Goal: Navigation & Orientation: Find specific page/section

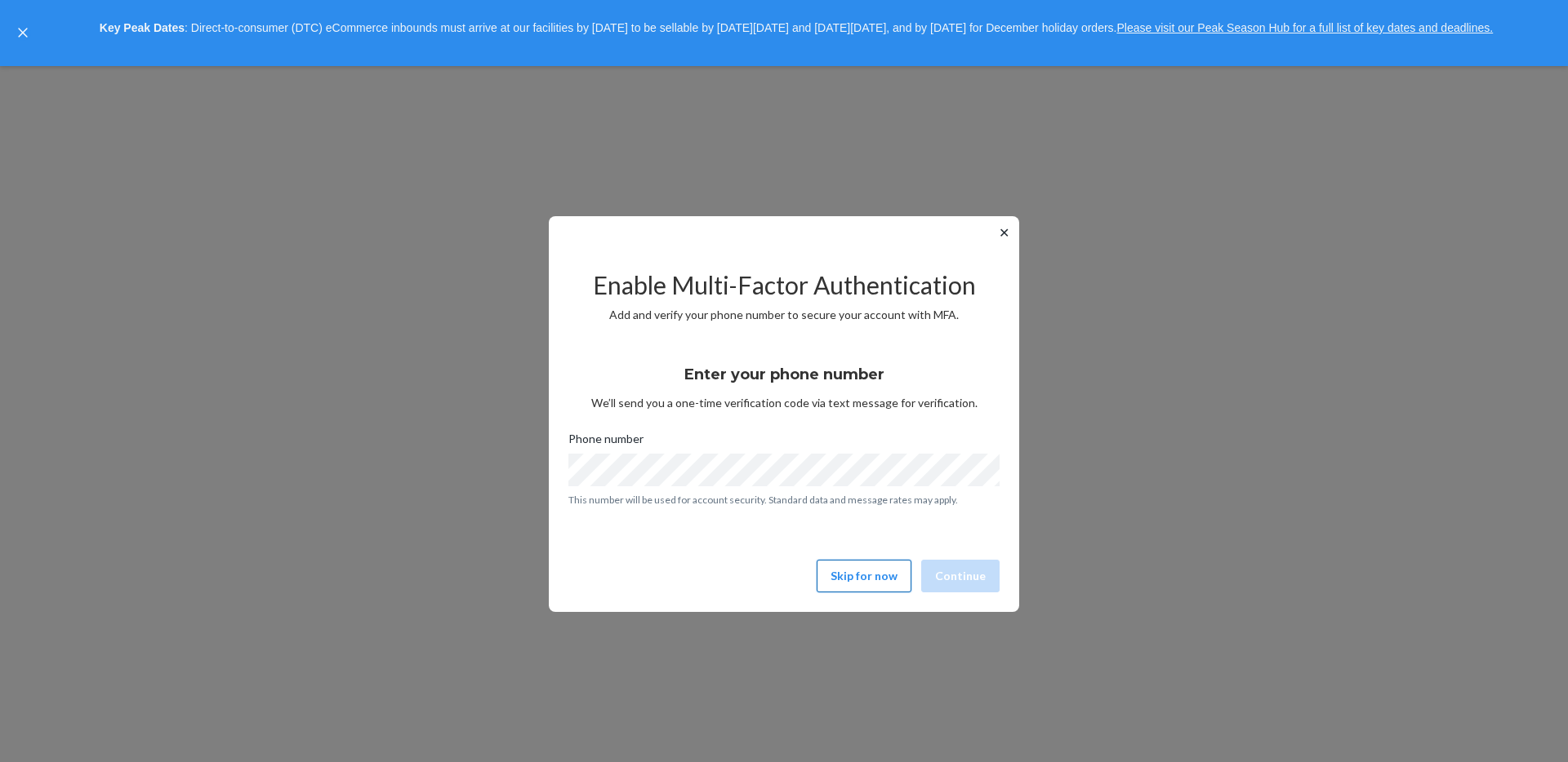
click at [842, 564] on button "Skip for now" at bounding box center [864, 576] width 95 height 32
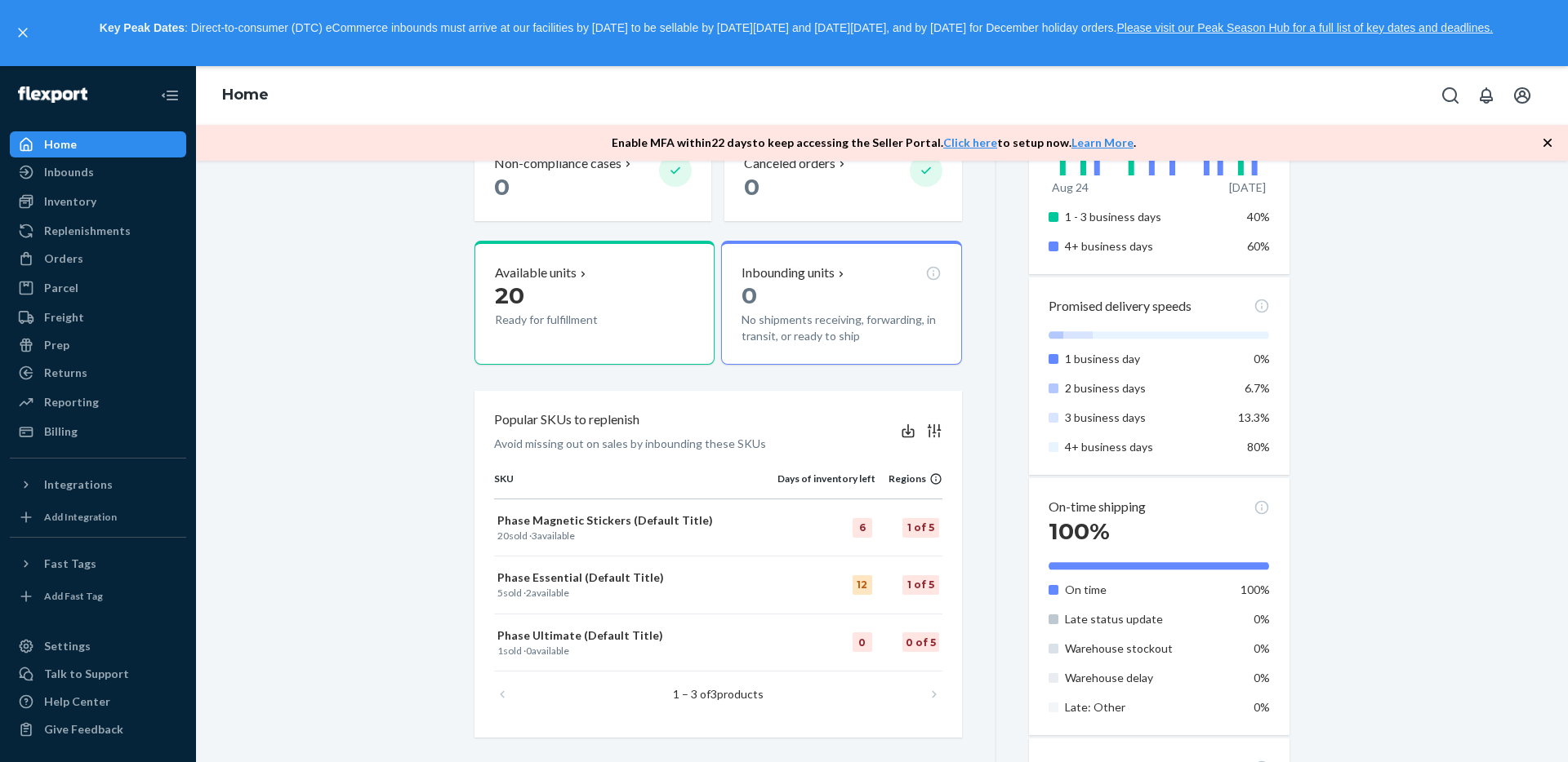
scroll to position [343, 0]
click at [80, 268] on div "Orders" at bounding box center [98, 258] width 173 height 22
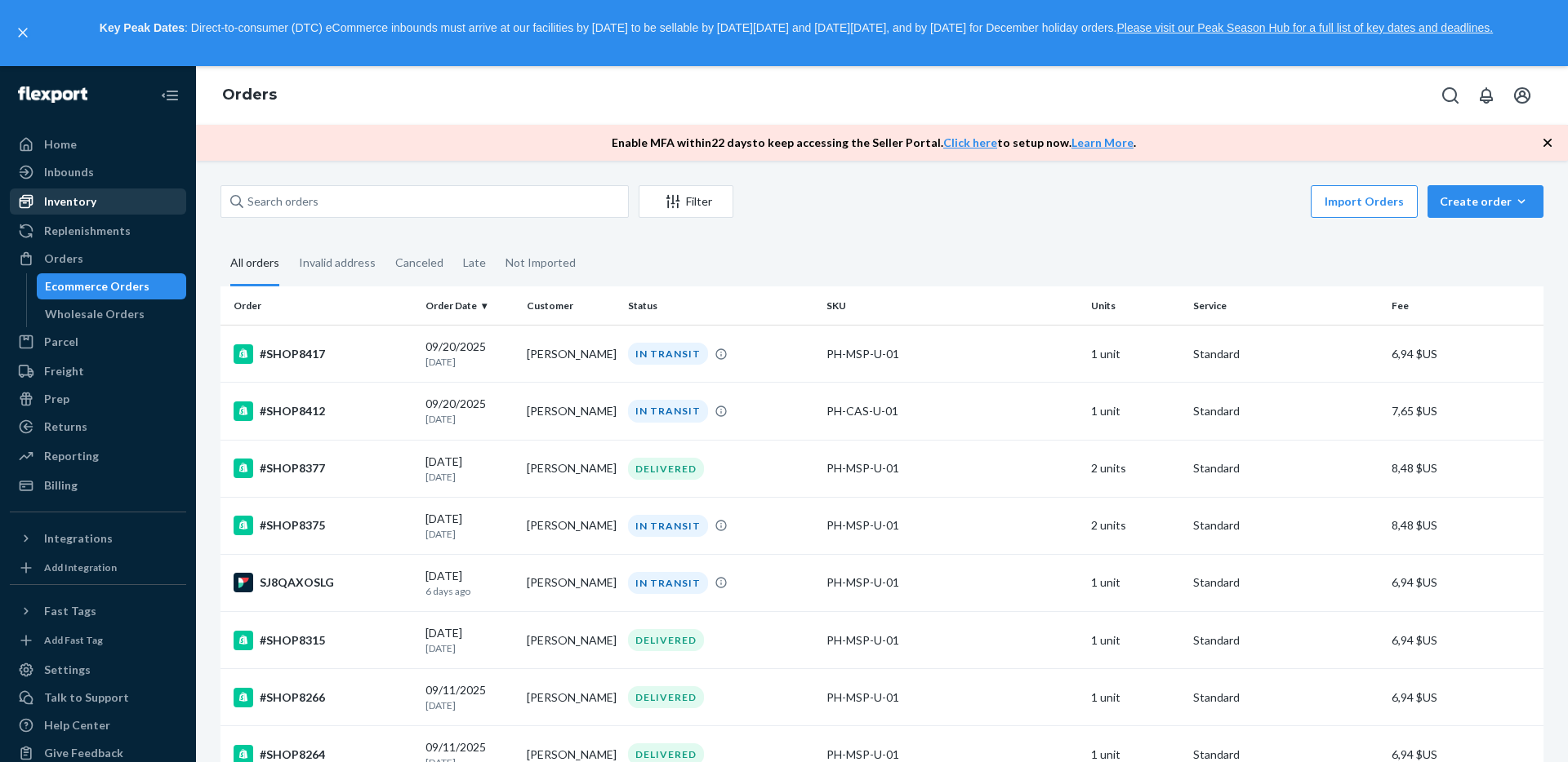
click at [89, 200] on div "Inventory" at bounding box center [69, 202] width 52 height 17
